Goal: Task Accomplishment & Management: Manage account settings

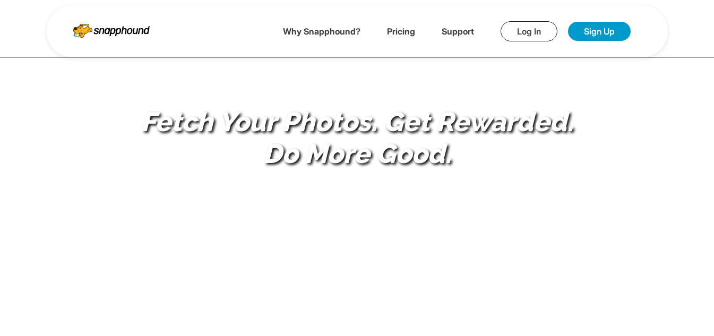
click at [541, 32] on link "Log In" at bounding box center [528, 31] width 57 height 20
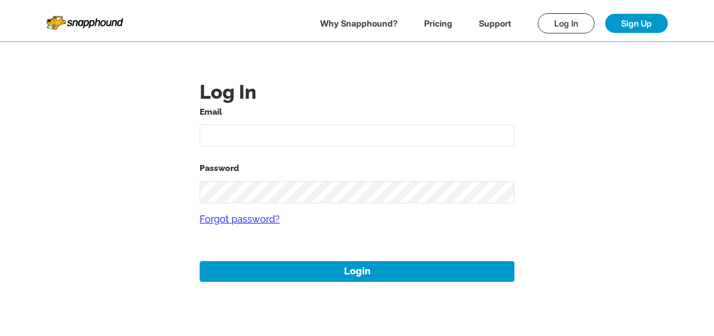
click at [376, 140] on input "text" at bounding box center [357, 135] width 315 height 23
paste input "11aug01"
click at [314, 134] on input "11aug01" at bounding box center [357, 135] width 315 height 23
type input "11aug01@gmail.com"
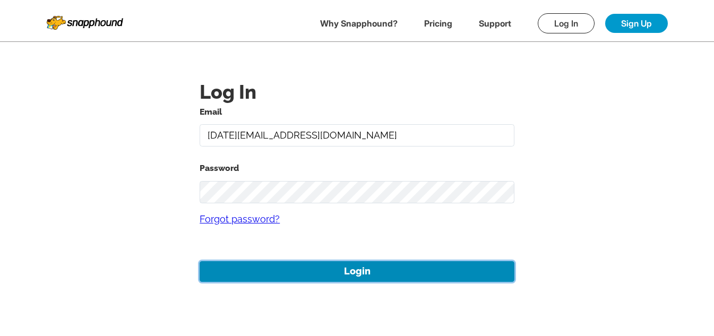
click at [379, 266] on button "Login" at bounding box center [357, 271] width 315 height 21
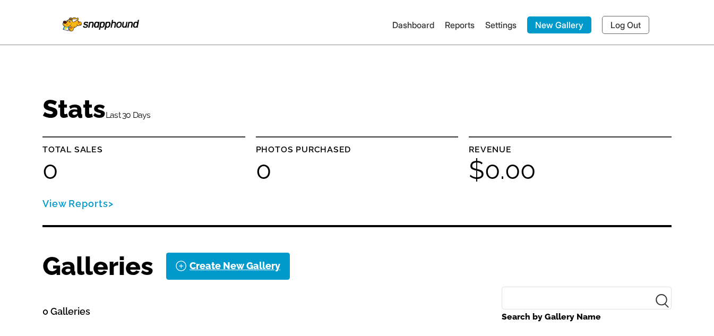
scroll to position [147, 0]
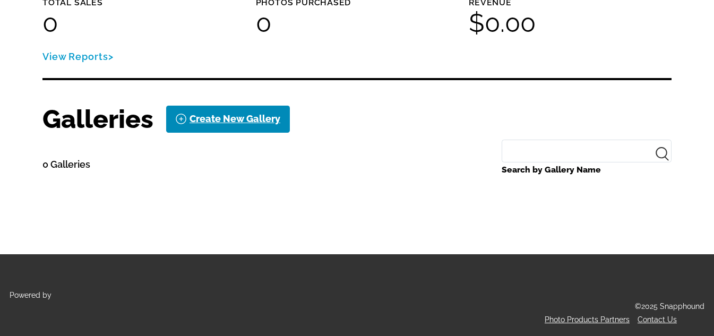
click at [227, 119] on div "Create New Gallery" at bounding box center [234, 118] width 91 height 17
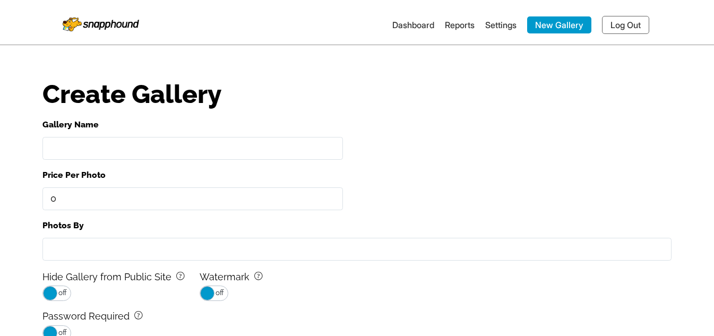
click at [137, 150] on input "Gallery Name" at bounding box center [192, 148] width 300 height 23
paste input "11aug01"
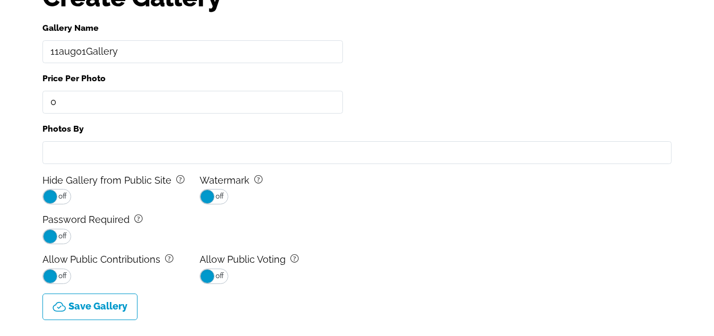
scroll to position [106, 0]
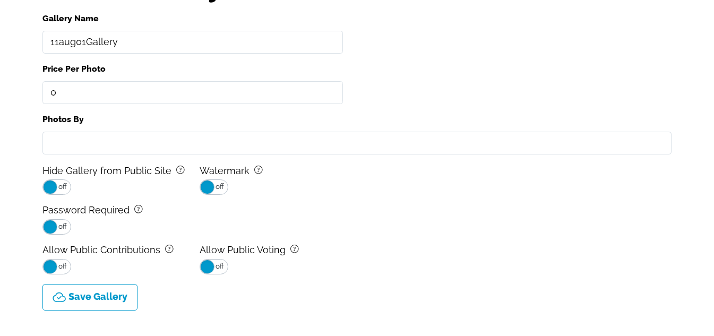
type input "11aug01Gallery"
drag, startPoint x: 155, startPoint y: 88, endPoint x: 0, endPoint y: 80, distance: 155.7
click at [0, 79] on main "Create Gallery Gallery Name 11aug01Gallery Price Per Photo Photos By Hide Galle…" at bounding box center [357, 128] width 714 height 469
type input "0"
click at [128, 139] on input "Photos By" at bounding box center [356, 143] width 629 height 23
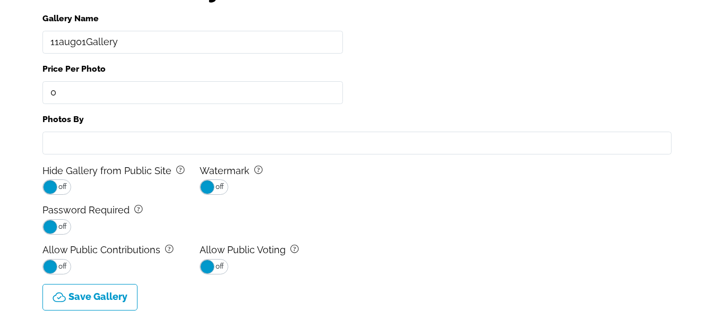
paste input "11aug01"
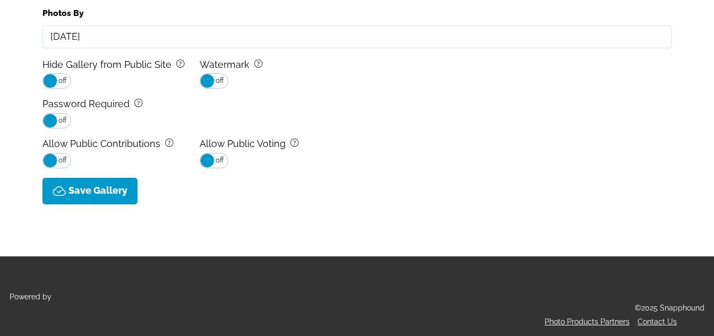
type input "11aug01"
click at [108, 184] on button "Save Gallery" at bounding box center [89, 191] width 95 height 27
type input "0.0"
select select "onlyShowInGallery"
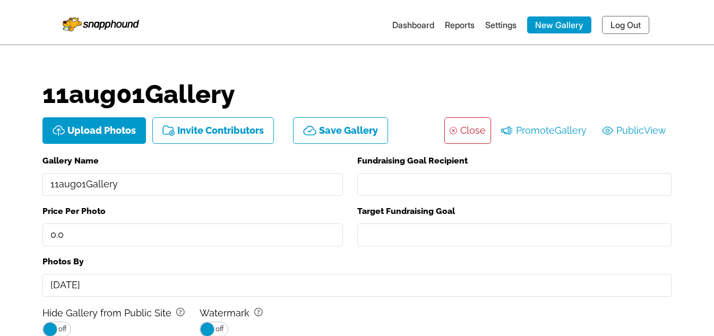
click at [454, 129] on icon "background Layer 1" at bounding box center [454, 130] width 11 height 11
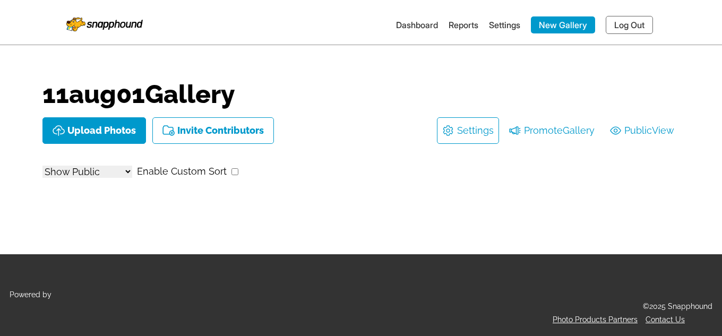
click at [418, 17] on li "Dashboard" at bounding box center [417, 24] width 42 height 17
click at [414, 22] on link "Dashboard" at bounding box center [417, 25] width 42 height 11
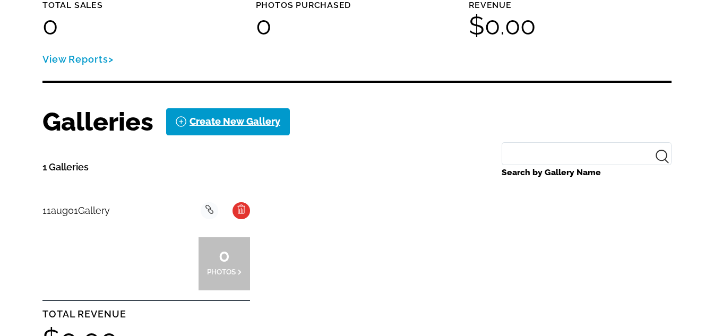
scroll to position [159, 0]
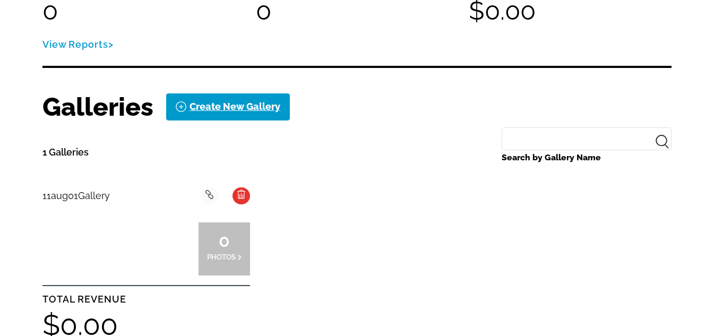
click at [148, 250] on div at bounding box center [171, 248] width 51 height 53
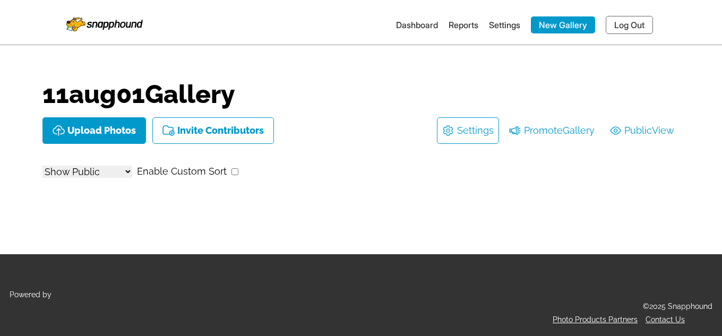
select select "onlyShowInGallery"
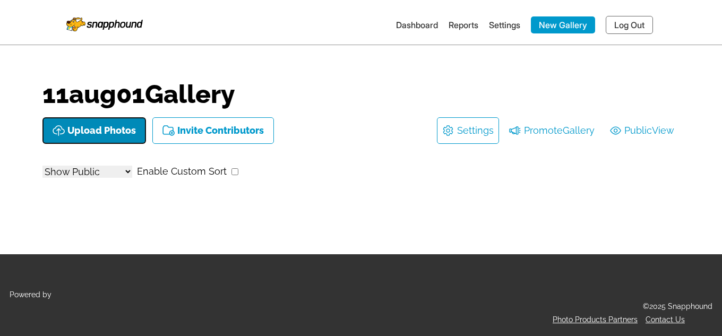
click at [102, 129] on p "Upload Photos" at bounding box center [101, 130] width 68 height 11
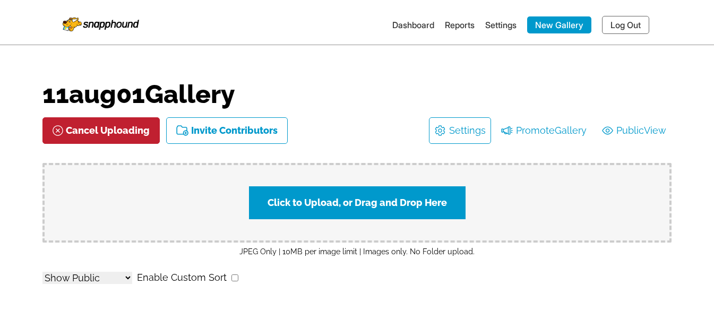
click at [339, 198] on label "Click to Upload, or Drag and Drop Here" at bounding box center [357, 202] width 217 height 33
click at [447, 198] on input "Click to Upload, or Drag and Drop Here" at bounding box center [546, 201] width 198 height 14
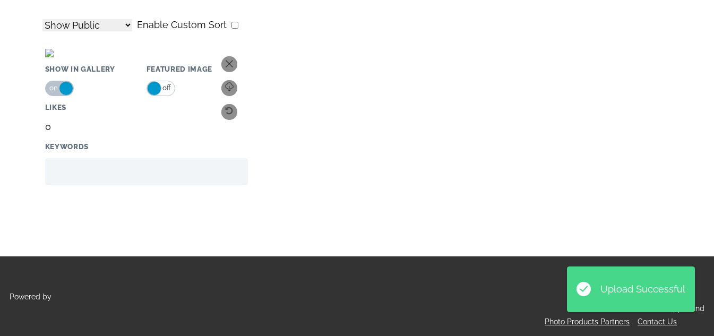
scroll to position [159, 0]
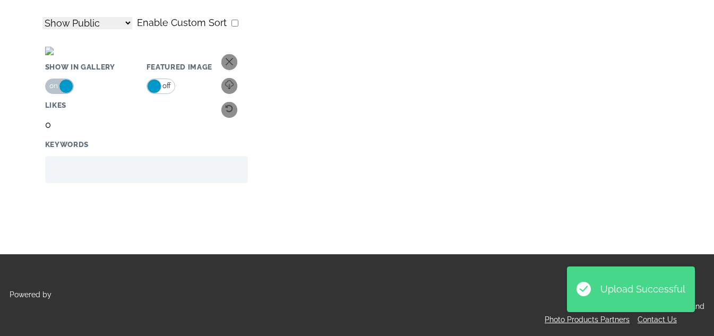
click at [378, 212] on div "Download Delete Rotate Updating Info... Show in Gallery on off Featured Image o…" at bounding box center [356, 121] width 629 height 180
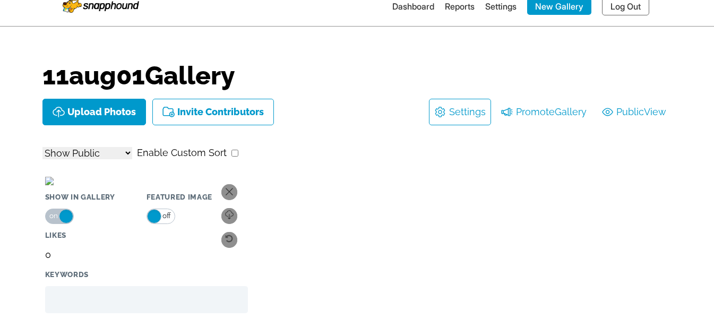
scroll to position [0, 0]
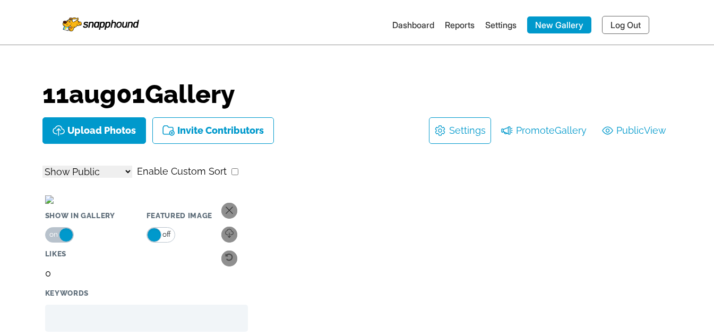
click at [495, 28] on link "Settings" at bounding box center [500, 25] width 31 height 11
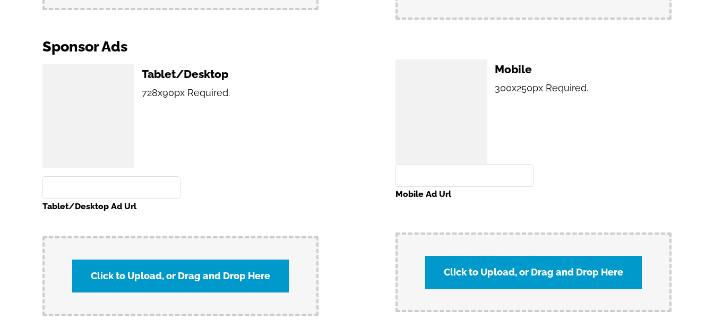
scroll to position [902, 0]
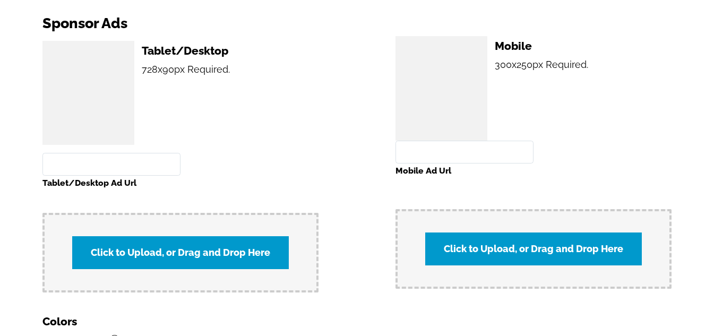
click at [238, 248] on label "Click to Upload, or Drag and Drop Here" at bounding box center [180, 252] width 217 height 33
click at [270, 248] on input "Click to Upload, or Drag and Drop Here" at bounding box center [369, 251] width 198 height 14
click at [196, 244] on label "Click to Upload, or Drag and Drop Here" at bounding box center [180, 252] width 217 height 33
click at [270, 244] on input "Click to Upload, or Drag and Drop Here" at bounding box center [369, 251] width 198 height 14
type input "C:\fakepath\desktop-image.jpg"
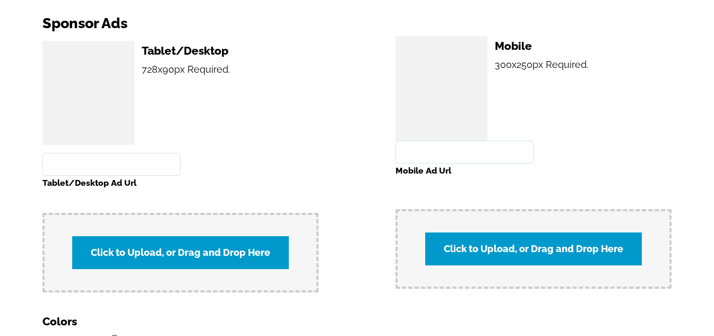
click at [218, 237] on label "Click to Upload, or Drag and Drop Here" at bounding box center [180, 252] width 217 height 33
click at [270, 244] on input "Click to Upload, or Drag and Drop Here" at bounding box center [369, 251] width 198 height 14
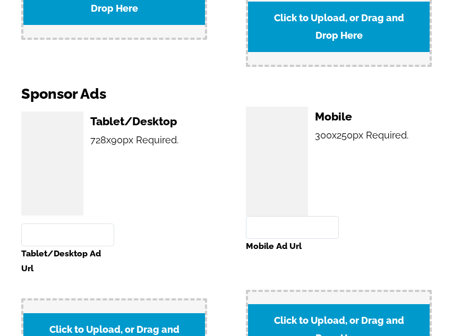
scroll to position [1008, 0]
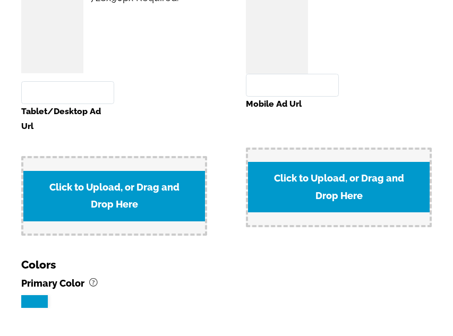
click at [159, 177] on label "Click to Upload, or Drag and Drop Here" at bounding box center [113, 196] width 181 height 50
click at [159, 196] on input "Click to Upload, or Drag and Drop Here" at bounding box center [237, 203] width 198 height 14
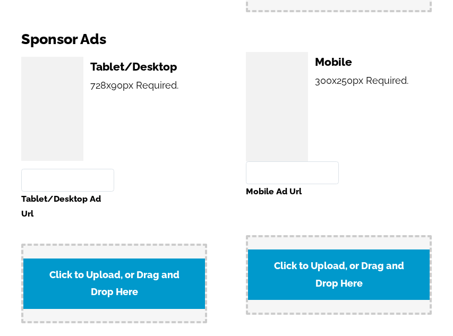
scroll to position [902, 0]
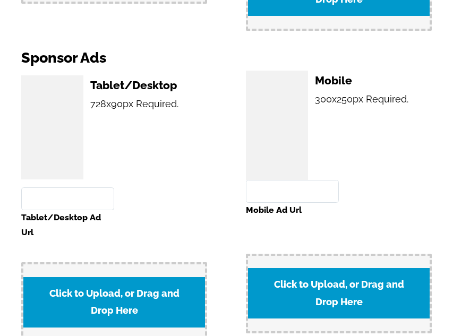
click at [116, 291] on label "Click to Upload, or Drag and Drop Here" at bounding box center [113, 302] width 181 height 50
click at [138, 302] on input "Click to Upload, or Drag and Drop Here" at bounding box center [237, 309] width 198 height 14
click at [317, 302] on label "Click to Upload, or Drag and Drop Here" at bounding box center [338, 293] width 181 height 50
click at [362, 302] on input "Click to Upload, or Drag and Drop Here" at bounding box center [461, 300] width 198 height 14
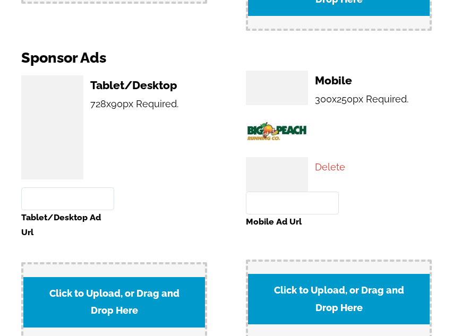
click at [114, 281] on label "Click to Upload, or Drag and Drop Here" at bounding box center [113, 302] width 181 height 50
click at [138, 302] on input "Click to Upload, or Drag and Drop Here" at bounding box center [237, 309] width 198 height 14
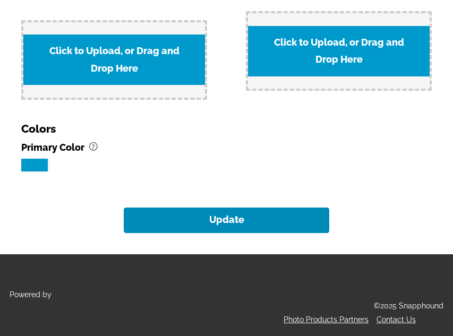
scroll to position [1146, 0]
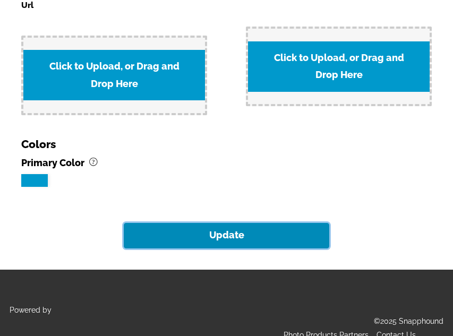
click at [228, 223] on button "Update" at bounding box center [226, 235] width 205 height 25
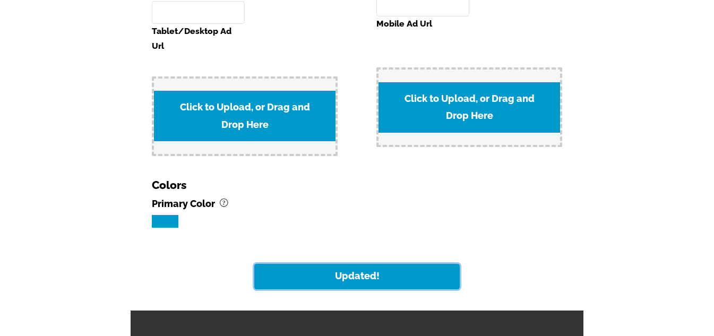
scroll to position [934, 0]
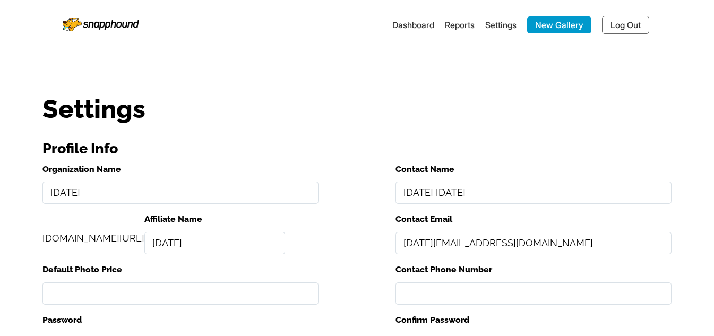
click at [401, 25] on link "Dashboard" at bounding box center [413, 25] width 42 height 11
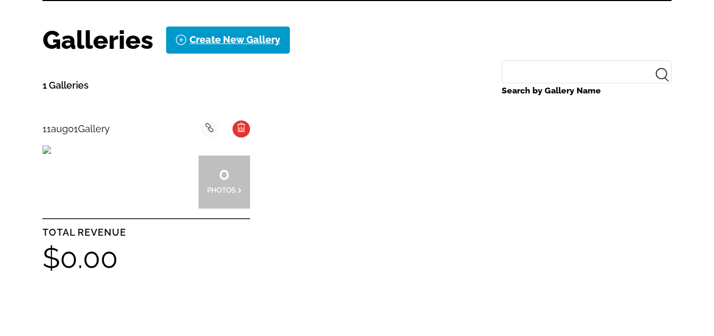
scroll to position [265, 0]
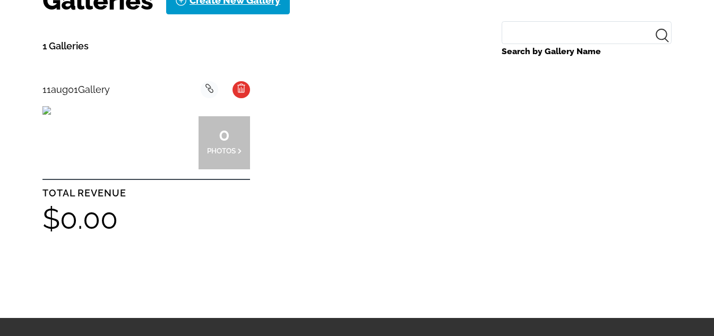
click at [51, 115] on img at bounding box center [46, 110] width 8 height 8
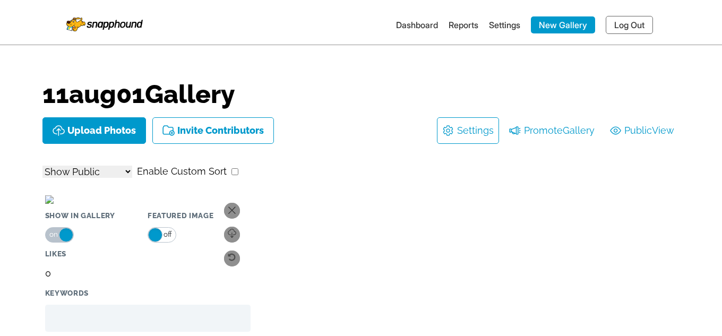
select select "onlyShowInGallery"
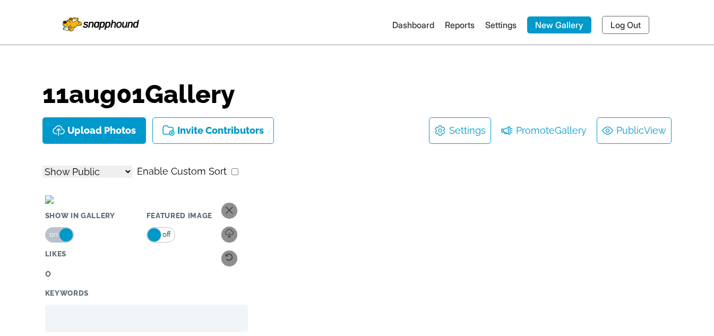
click at [637, 127] on link "Public View" at bounding box center [634, 130] width 64 height 17
select select "onlyShowInGallery"
click at [614, 18] on link "Log Out" at bounding box center [625, 25] width 47 height 18
